Goal: Information Seeking & Learning: Learn about a topic

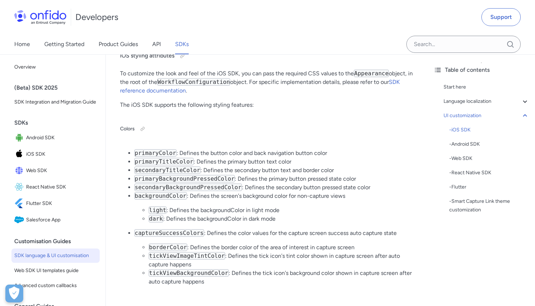
scroll to position [1643, 0]
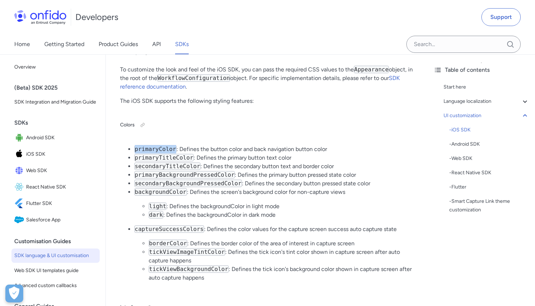
drag, startPoint x: 135, startPoint y: 149, endPoint x: 175, endPoint y: 148, distance: 40.0
click at [175, 148] on code "primaryColor" at bounding box center [155, 149] width 42 height 8
copy code "primaryColor"
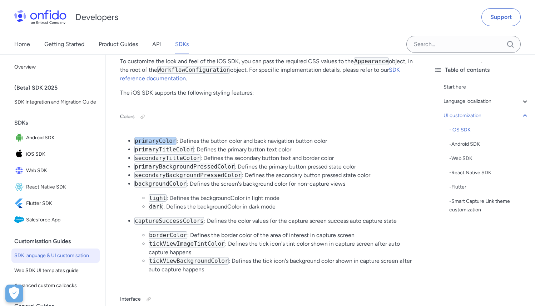
scroll to position [1669, 0]
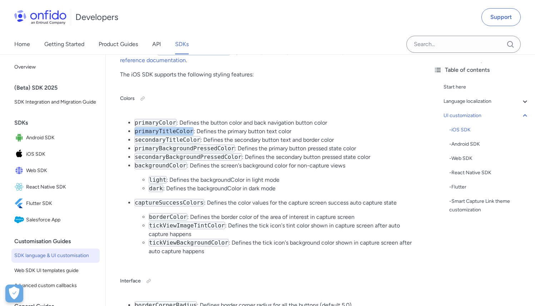
drag, startPoint x: 193, startPoint y: 131, endPoint x: 135, endPoint y: 129, distance: 57.6
click at [135, 129] on code "primaryTitleColor" at bounding box center [163, 132] width 59 height 8
copy code "primaryTitleColor"
drag, startPoint x: 176, startPoint y: 123, endPoint x: 134, endPoint y: 122, distance: 41.5
click at [134, 122] on code "primaryColor" at bounding box center [155, 123] width 42 height 8
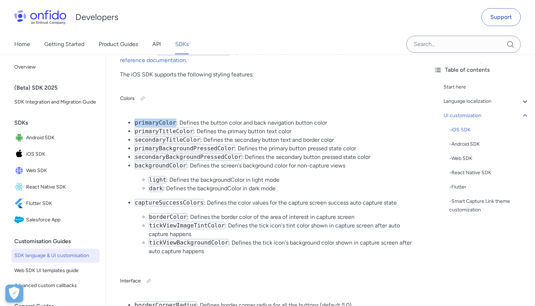
copy code "primaryColor"
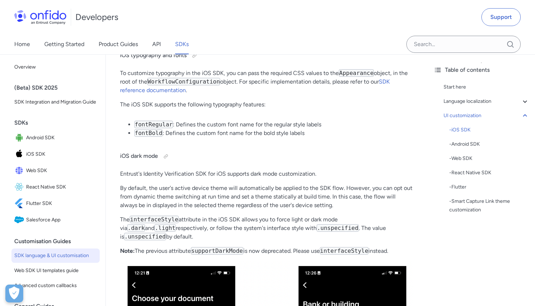
scroll to position [2169, 0]
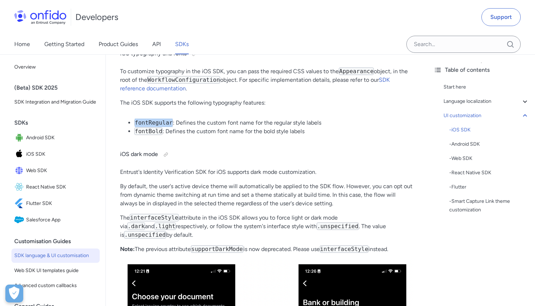
drag, startPoint x: 134, startPoint y: 121, endPoint x: 172, endPoint y: 121, distance: 37.5
click at [172, 121] on code "fontRegular" at bounding box center [153, 123] width 39 height 8
copy code "fontRegular"
drag, startPoint x: 135, startPoint y: 133, endPoint x: 162, endPoint y: 133, distance: 26.8
click at [162, 133] on code "fontBold" at bounding box center [148, 132] width 28 height 8
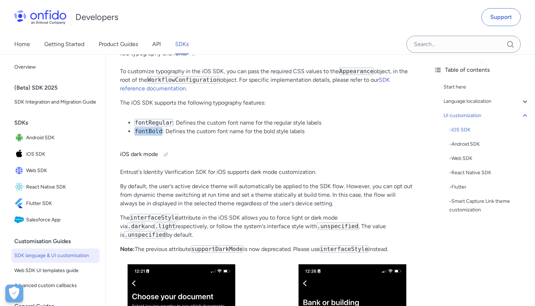
copy code "fontBold"
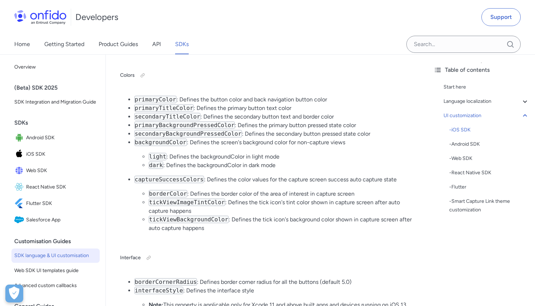
scroll to position [1691, 0]
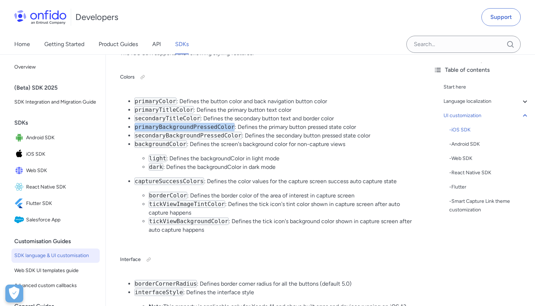
drag, startPoint x: 136, startPoint y: 127, endPoint x: 235, endPoint y: 129, distance: 98.6
click at [235, 129] on li "primaryBackgroundPressedColor : Defines the primary button pressed state color" at bounding box center [273, 127] width 279 height 9
copy code "primaryBackgroundPressedColor"
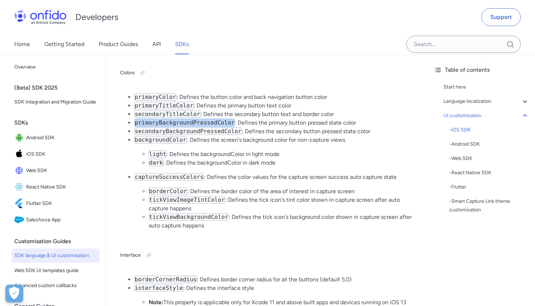
scroll to position [1698, 0]
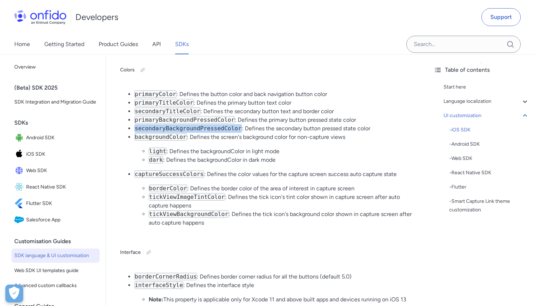
drag, startPoint x: 134, startPoint y: 130, endPoint x: 241, endPoint y: 131, distance: 106.8
click at [241, 131] on code "secondaryBackgroundPressedColor" at bounding box center [188, 129] width 108 height 8
copy code "secondaryBackgroundPressedColor"
click at [271, 148] on li "light : Defines the backgroundColor in light mode" at bounding box center [281, 151] width 265 height 9
drag, startPoint x: 200, startPoint y: 112, endPoint x: 135, endPoint y: 111, distance: 65.0
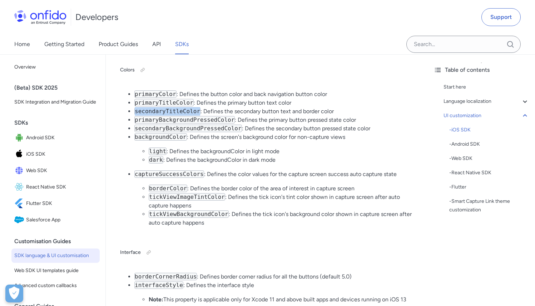
click at [135, 111] on code "secondaryTitleColor" at bounding box center [167, 112] width 66 height 8
copy code "secondaryTitleColor"
drag, startPoint x: 135, startPoint y: 137, endPoint x: 186, endPoint y: 139, distance: 51.5
click at [186, 139] on code "backgroundColor" at bounding box center [160, 137] width 53 height 8
copy code "backgroundColor"
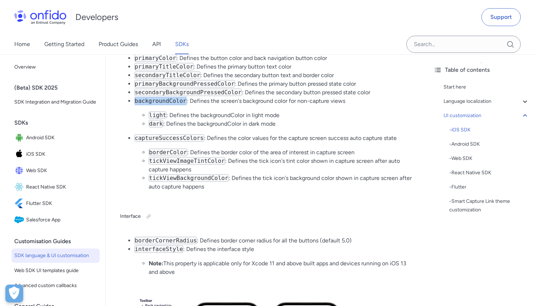
scroll to position [1734, 0]
drag, startPoint x: 195, startPoint y: 240, endPoint x: 134, endPoint y: 240, distance: 60.7
click at [134, 240] on code "borderCornerRadius" at bounding box center [165, 240] width 63 height 8
copy code "borderCornerRadius"
